Goal: Information Seeking & Learning: Learn about a topic

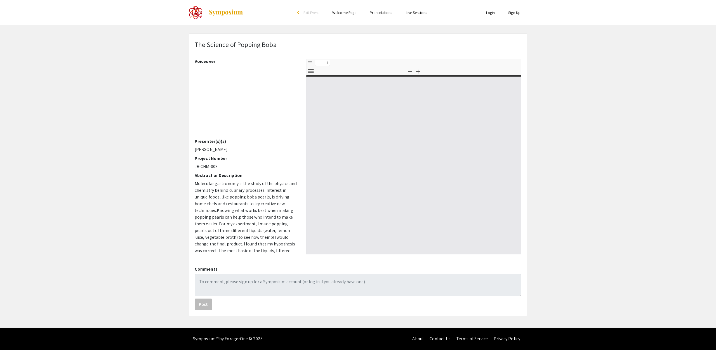
select select "custom"
type input "0"
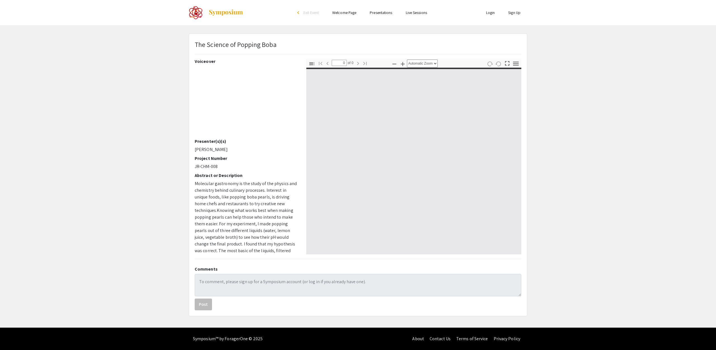
select select "custom"
type input "1"
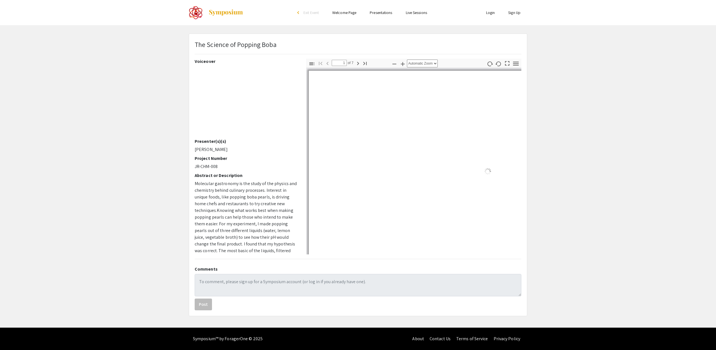
select select "auto"
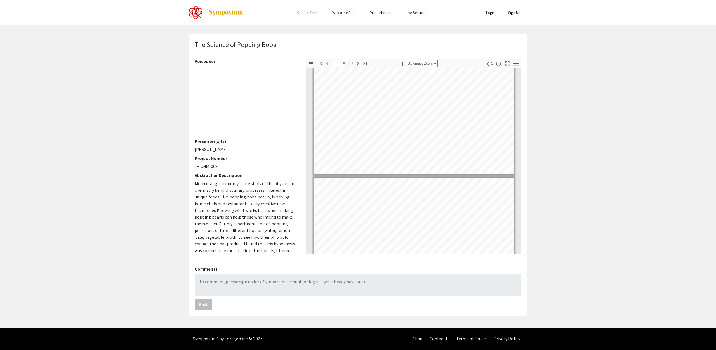
scroll to position [470, 0]
type input "7"
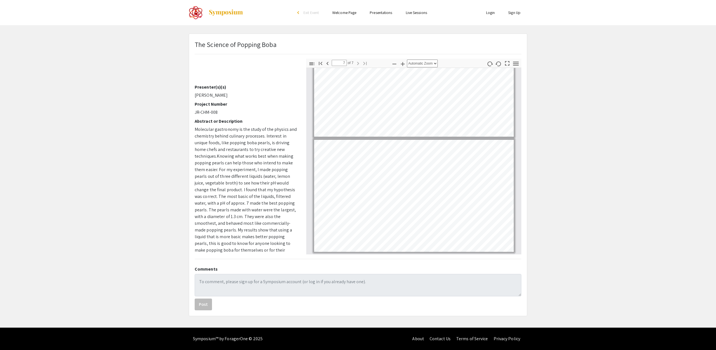
scroll to position [57, 0]
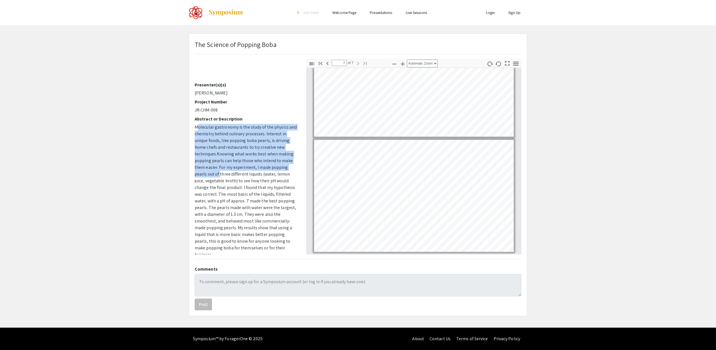
drag, startPoint x: 196, startPoint y: 126, endPoint x: 219, endPoint y: 174, distance: 53.6
click at [219, 174] on p "Molecular gastronomy is the study of the physics and chemistry behind culinary …" at bounding box center [246, 191] width 103 height 134
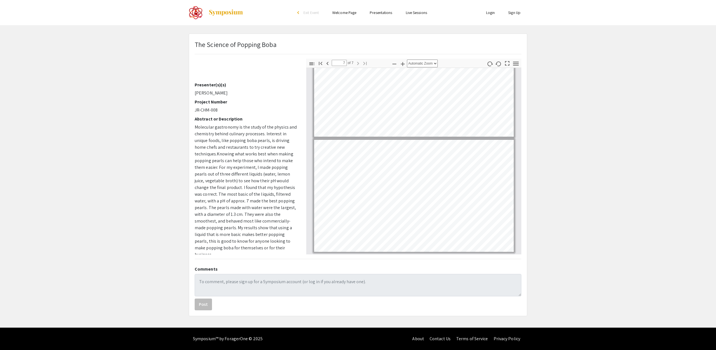
drag, startPoint x: 237, startPoint y: 182, endPoint x: 216, endPoint y: 170, distance: 24.5
click at [237, 181] on span "Knowing what works best when making popping pearls can help those who intend to…" at bounding box center [245, 204] width 101 height 107
drag, startPoint x: 216, startPoint y: 153, endPoint x: 192, endPoint y: 125, distance: 36.9
click at [192, 125] on div "Voiceover Presenter(s)(s) [PERSON_NAME] Project Number JR-CHM-008 Abstract or D…" at bounding box center [247, 157] width 112 height 196
copy span "Molecular gastronomy is the study of the physics and chemistry behind culinary …"
